Goal: Task Accomplishment & Management: Complete application form

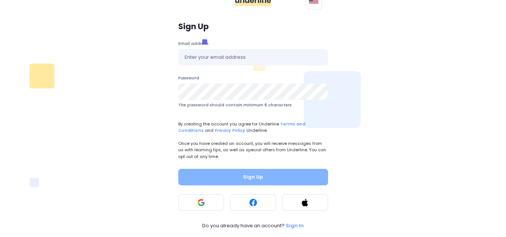
scroll to position [34, 0]
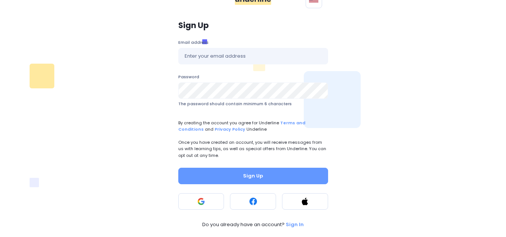
click at [25, 112] on div "Polski English Sign Up Email address Password The password should contain minim…" at bounding box center [253, 79] width 506 height 237
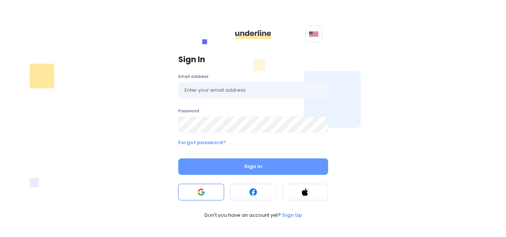
click at [207, 191] on button at bounding box center [201, 192] width 46 height 16
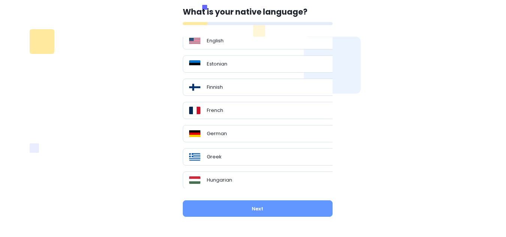
scroll to position [38, 0]
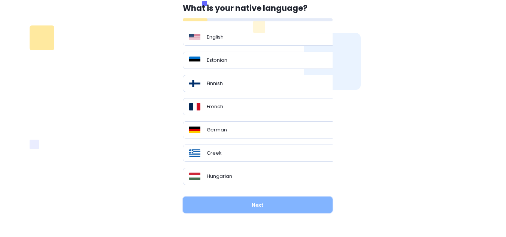
click at [261, 202] on button "Next" at bounding box center [258, 205] width 150 height 16
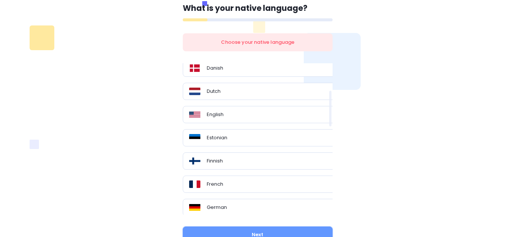
scroll to position [112, 0]
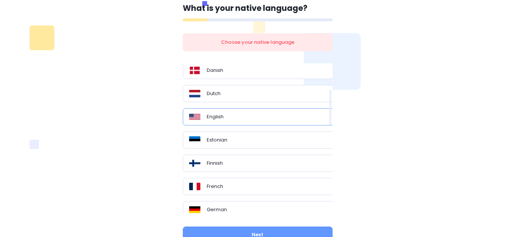
click at [234, 113] on div "English" at bounding box center [260, 116] width 143 height 7
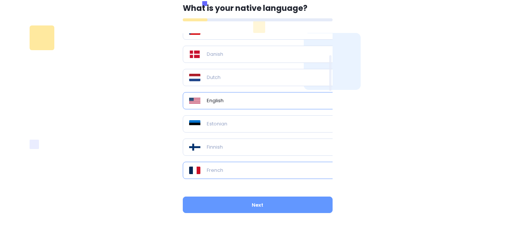
scroll to position [37, 0]
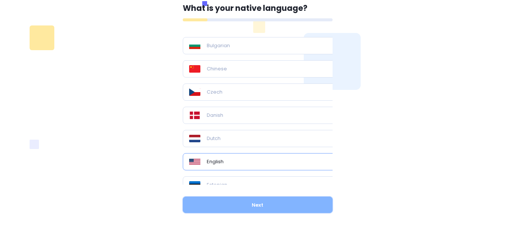
click at [242, 211] on button "Next" at bounding box center [258, 205] width 150 height 16
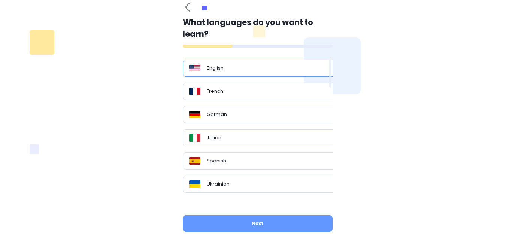
click at [217, 74] on div "English" at bounding box center [260, 68] width 155 height 17
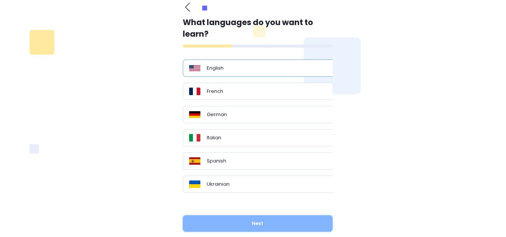
click at [264, 231] on button "Next" at bounding box center [258, 223] width 150 height 16
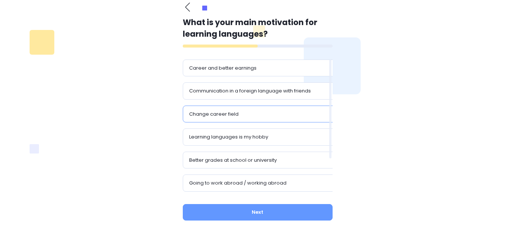
click at [264, 192] on div "Career and better earnings Communication in a foreign language with friends Cha…" at bounding box center [263, 126] width 161 height 133
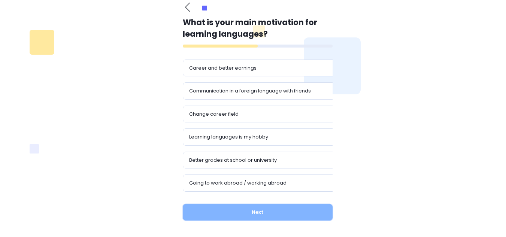
click at [263, 209] on button "Next" at bounding box center [258, 212] width 150 height 16
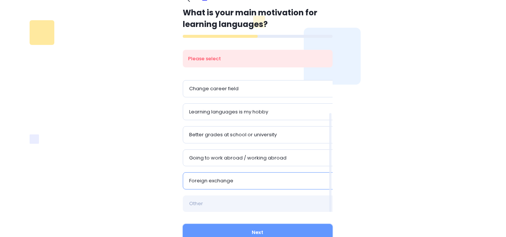
scroll to position [46, 0]
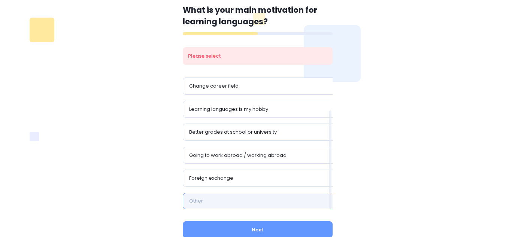
click at [209, 197] on input "text" at bounding box center [260, 201] width 155 height 16
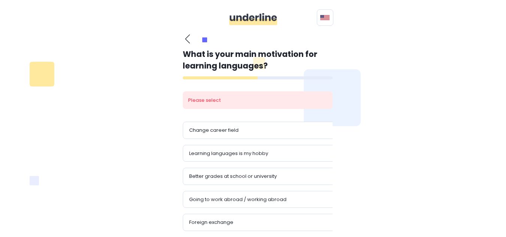
scroll to position [0, 0]
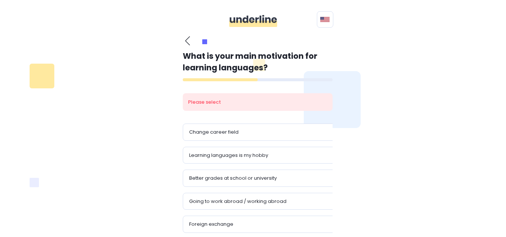
click at [255, 17] on img at bounding box center [253, 21] width 48 height 12
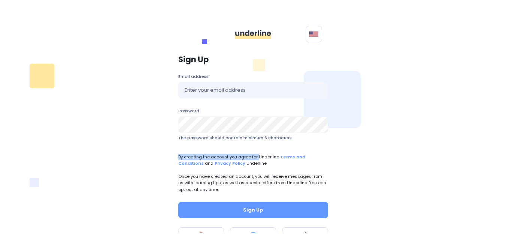
drag, startPoint x: 187, startPoint y: 154, endPoint x: 255, endPoint y: 155, distance: 67.8
click at [255, 155] on form "Email address Password The password should contain minimum 6 characters By crea…" at bounding box center [253, 145] width 150 height 145
click at [241, 157] on span "By creating the account you agree for Underline Terms and Conditions and Privac…" at bounding box center [253, 160] width 150 height 13
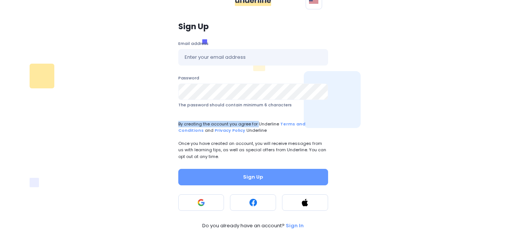
scroll to position [34, 0]
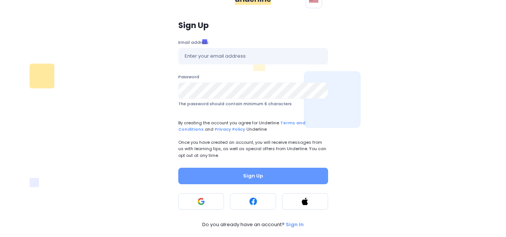
drag, startPoint x: 271, startPoint y: 124, endPoint x: 273, endPoint y: 130, distance: 6.3
click at [271, 124] on span "By creating the account you agree for Underline Terms and Conditions and Privac…" at bounding box center [253, 126] width 150 height 13
click at [264, 141] on p "Once you have created an account, you will receive messages from us with learni…" at bounding box center [253, 148] width 150 height 19
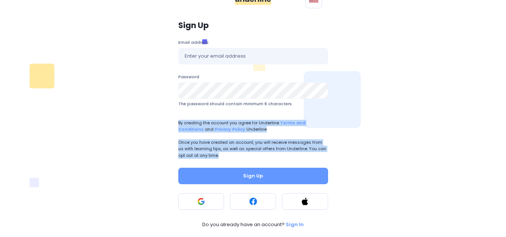
click at [264, 141] on p "Once you have created an account, you will receive messages from us with learni…" at bounding box center [253, 148] width 150 height 19
click at [225, 136] on form "Email address Password The password should contain minimum 6 characters By crea…" at bounding box center [253, 111] width 150 height 145
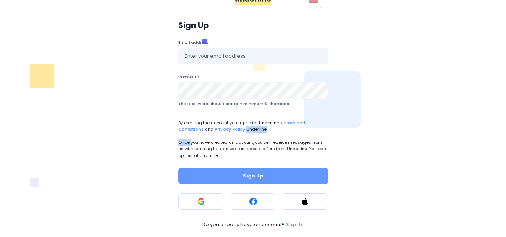
click at [225, 136] on form "Email address Password The password should contain minimum 6 characters By crea…" at bounding box center [253, 111] width 150 height 145
click at [228, 145] on p "Once you have created an account, you will receive messages from us with learni…" at bounding box center [253, 148] width 150 height 19
drag, startPoint x: 228, startPoint y: 145, endPoint x: 277, endPoint y: 142, distance: 48.8
click at [277, 142] on p "Once you have created an account, you will receive messages from us with learni…" at bounding box center [253, 148] width 150 height 19
drag, startPoint x: 277, startPoint y: 142, endPoint x: 237, endPoint y: 148, distance: 39.8
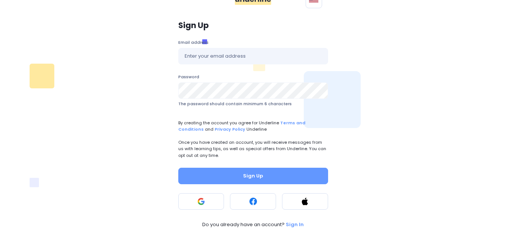
click at [237, 148] on p "Once you have created an account, you will receive messages from us with learni…" at bounding box center [253, 148] width 150 height 19
